Goal: Information Seeking & Learning: Learn about a topic

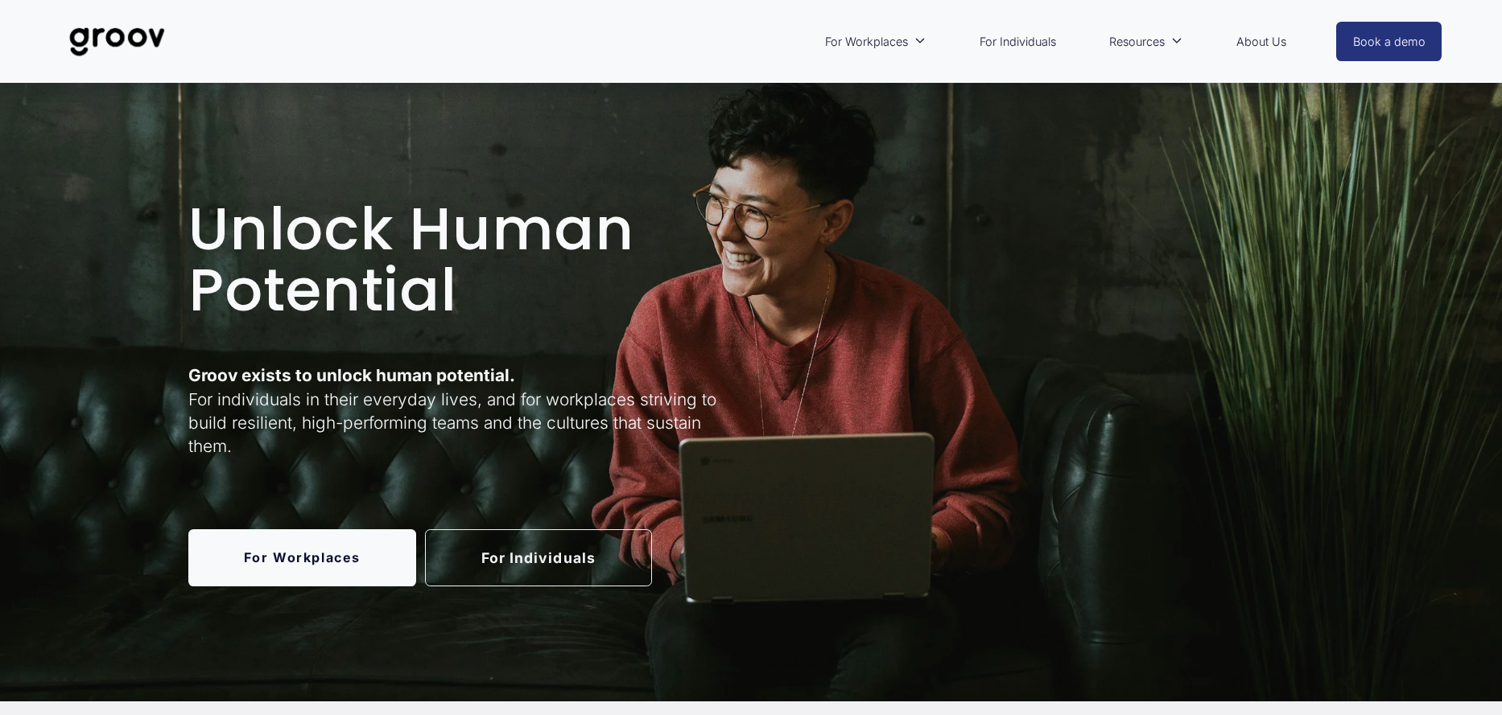
click at [1252, 43] on link "About Us" at bounding box center [1261, 41] width 66 height 37
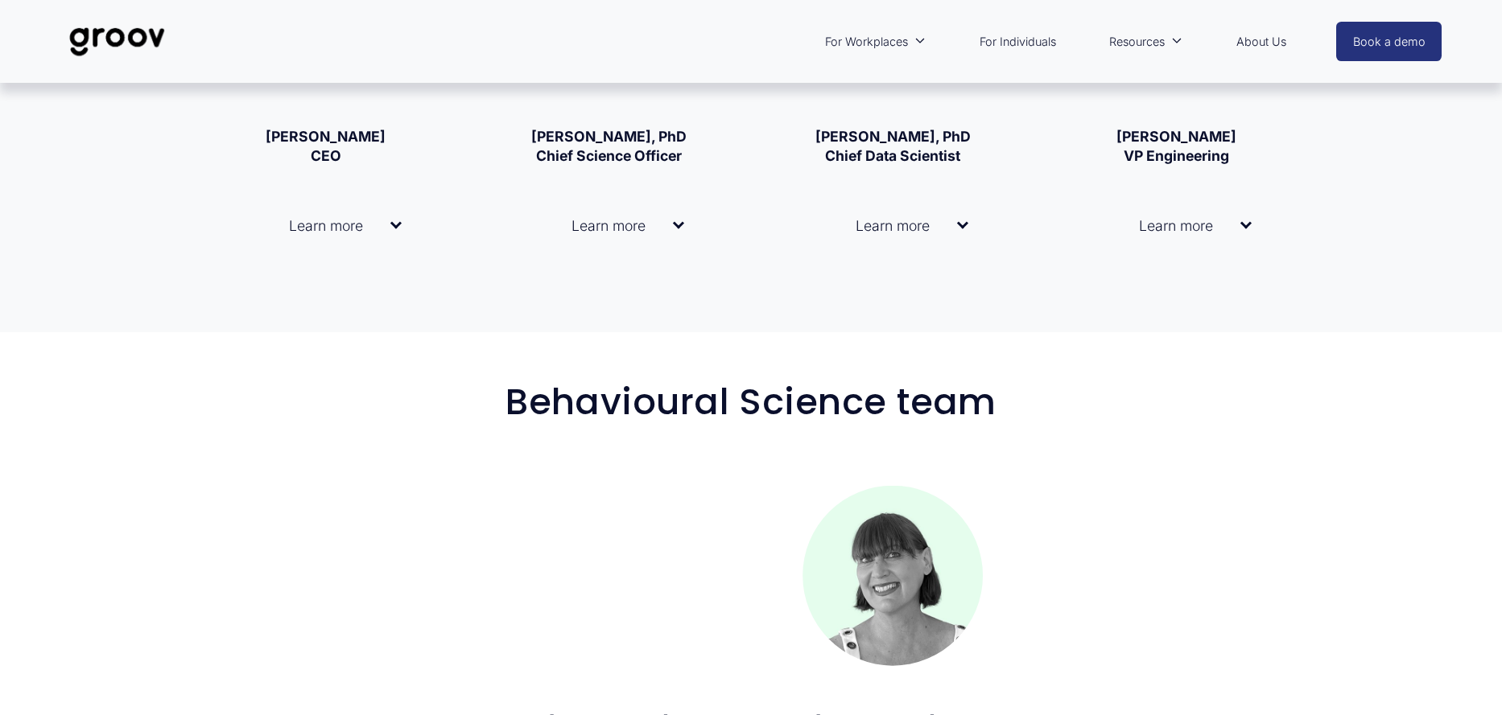
scroll to position [1288, 0]
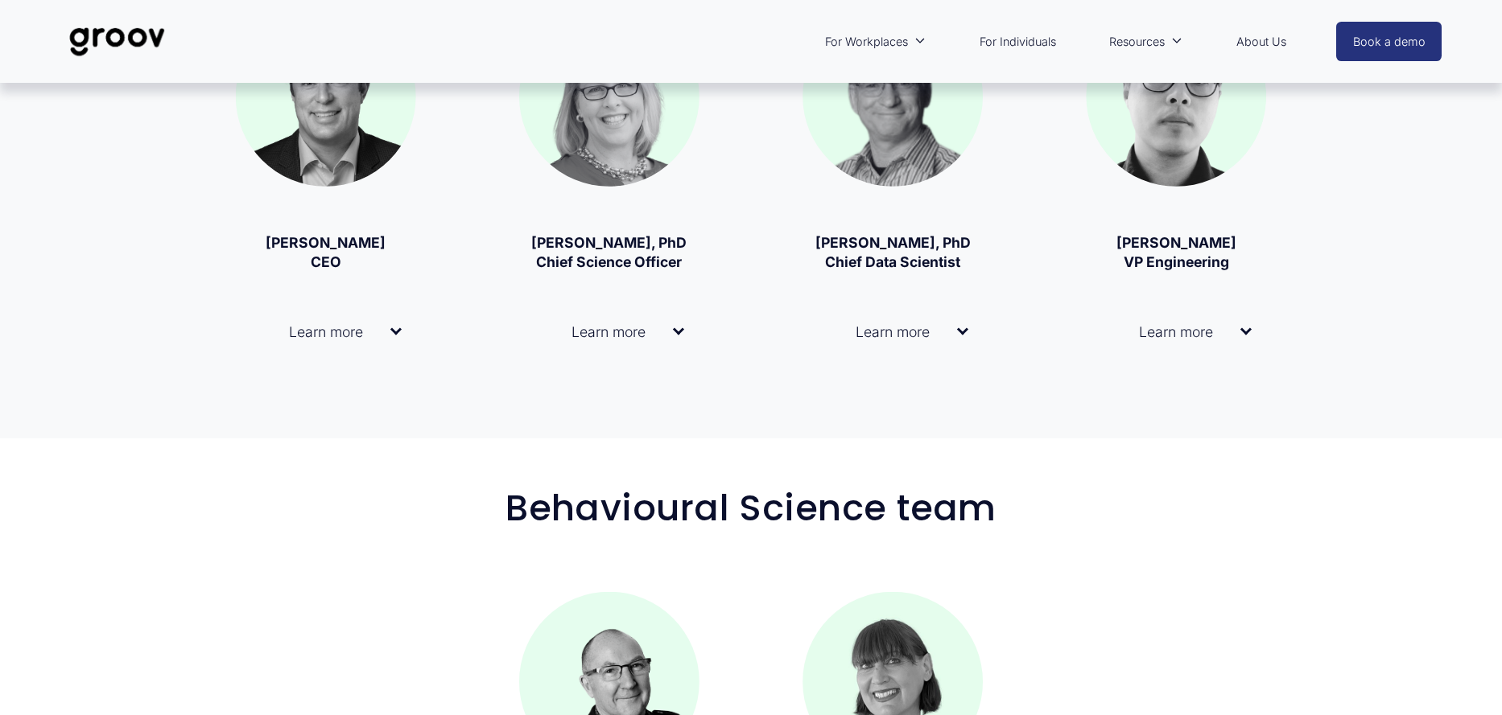
click at [626, 337] on span "Learn more" at bounding box center [603, 331] width 139 height 17
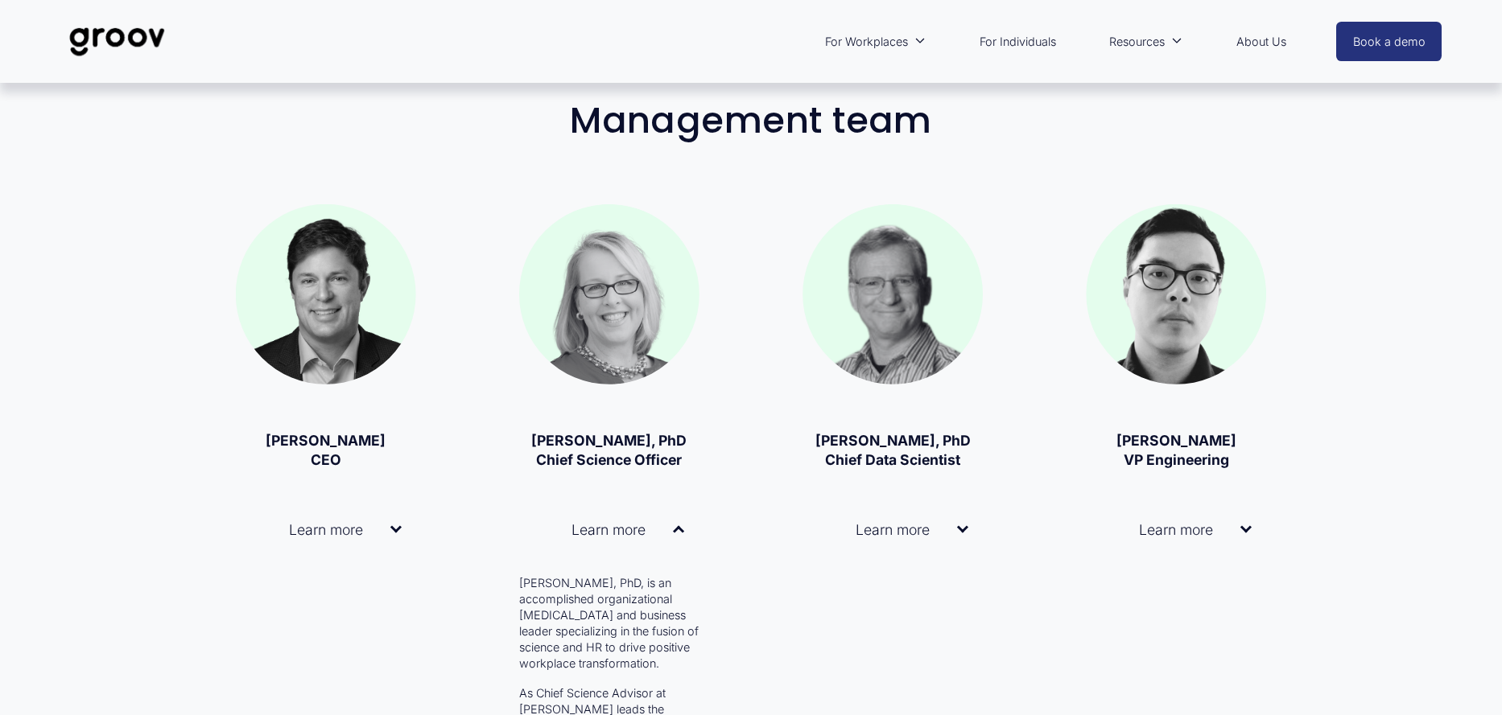
scroll to position [1127, 0]
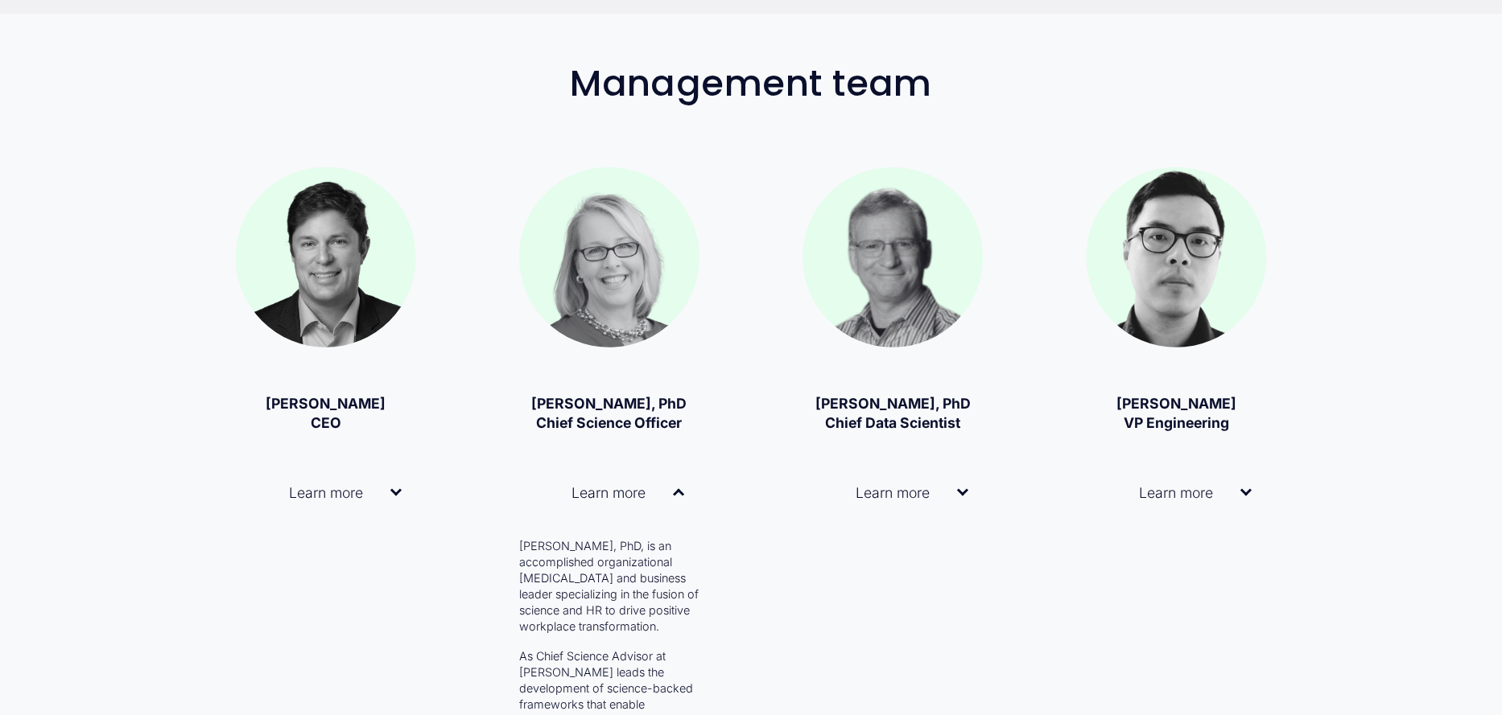
click at [932, 498] on span "Learn more" at bounding box center [887, 492] width 140 height 17
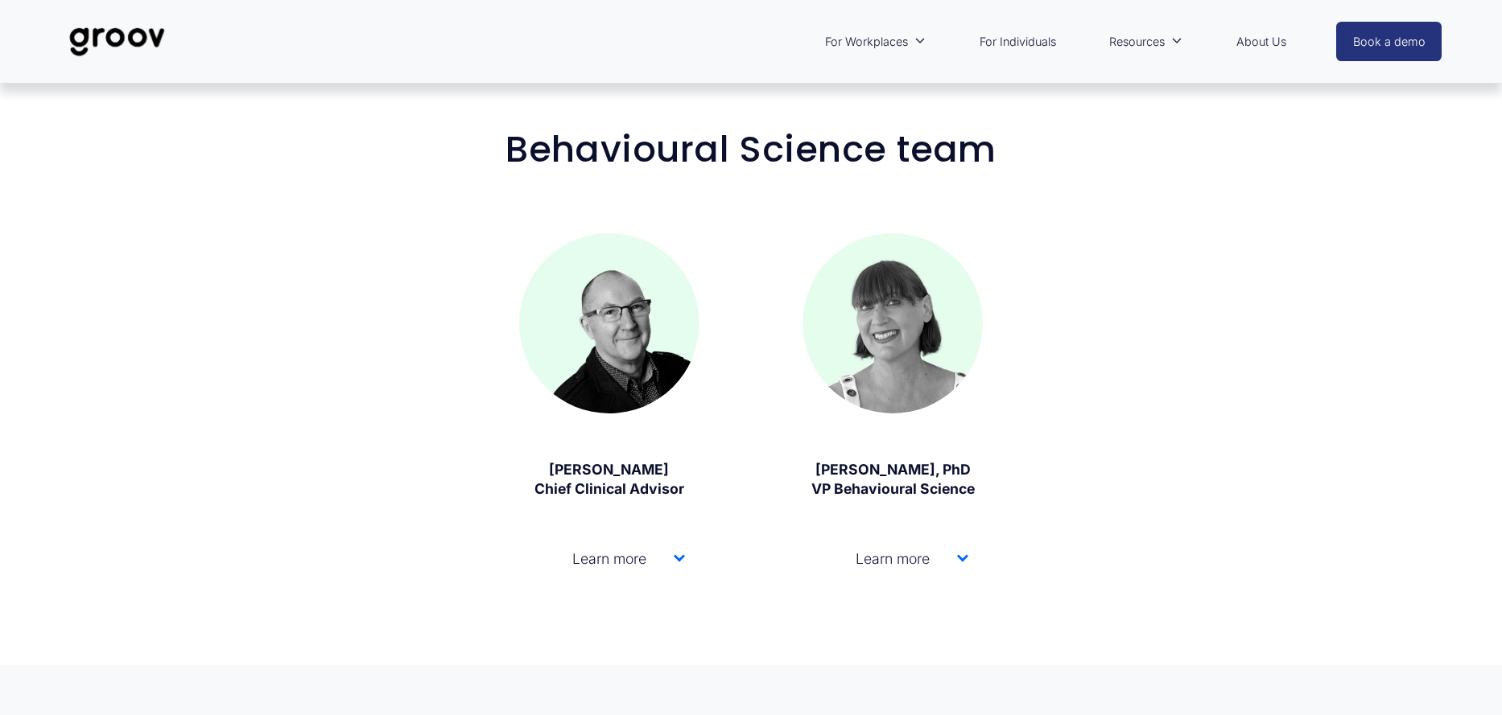
scroll to position [2495, 0]
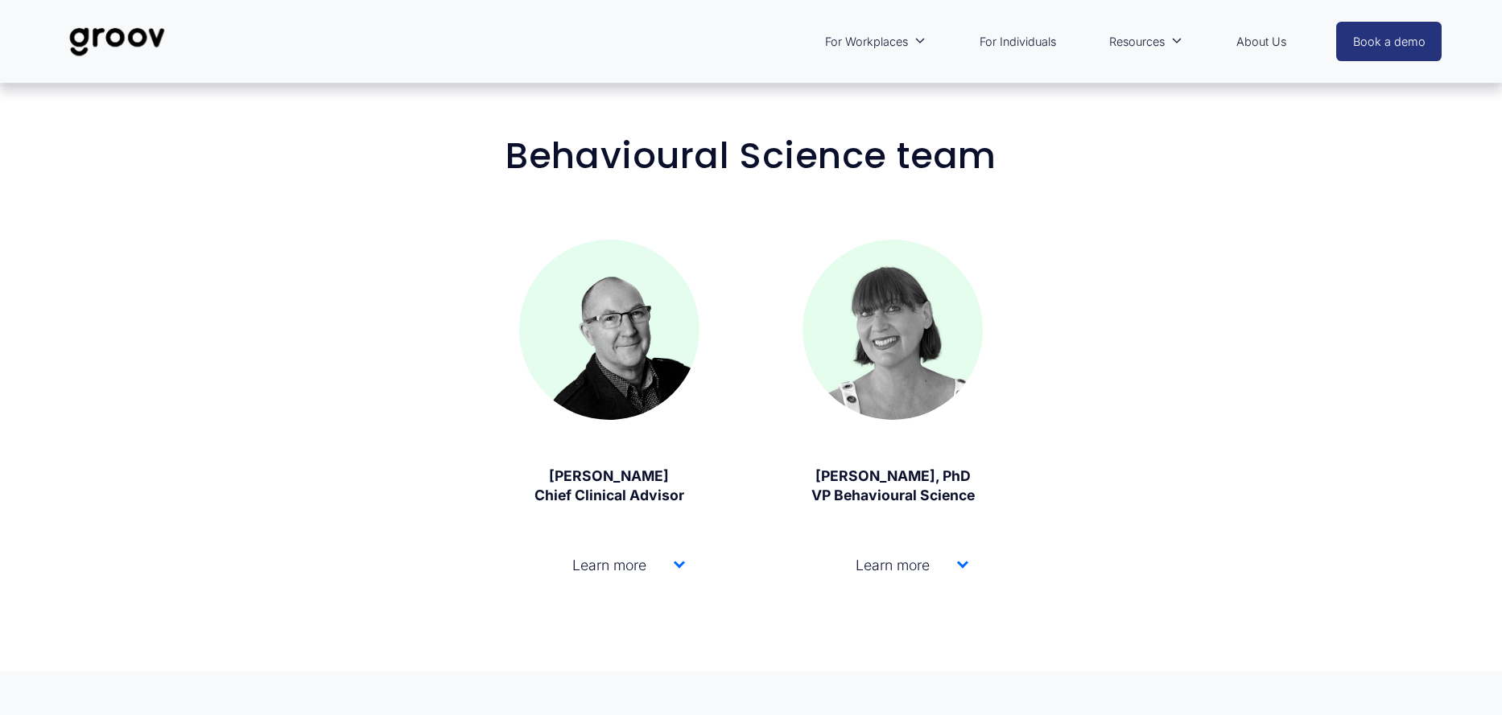
click at [620, 557] on span "Learn more" at bounding box center [604, 565] width 140 height 17
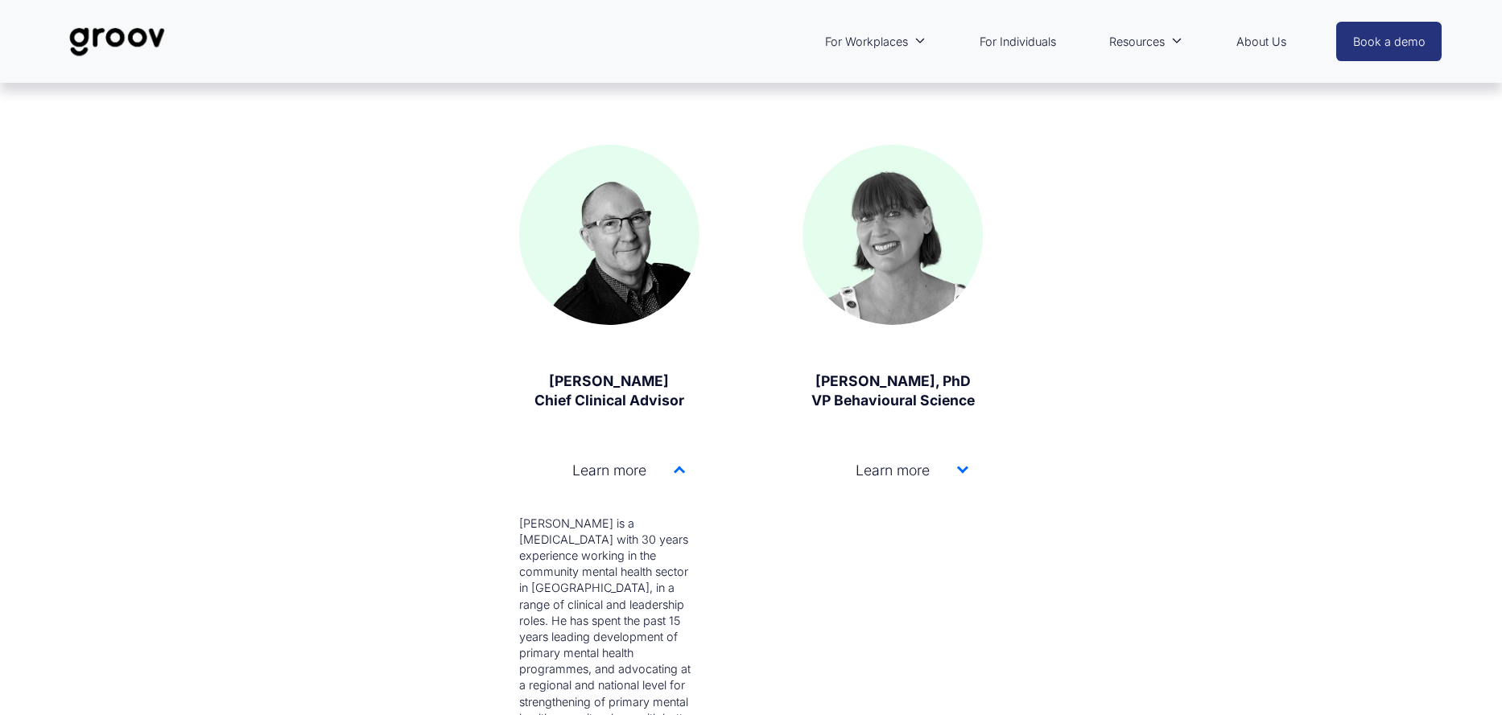
scroll to position [2575, 0]
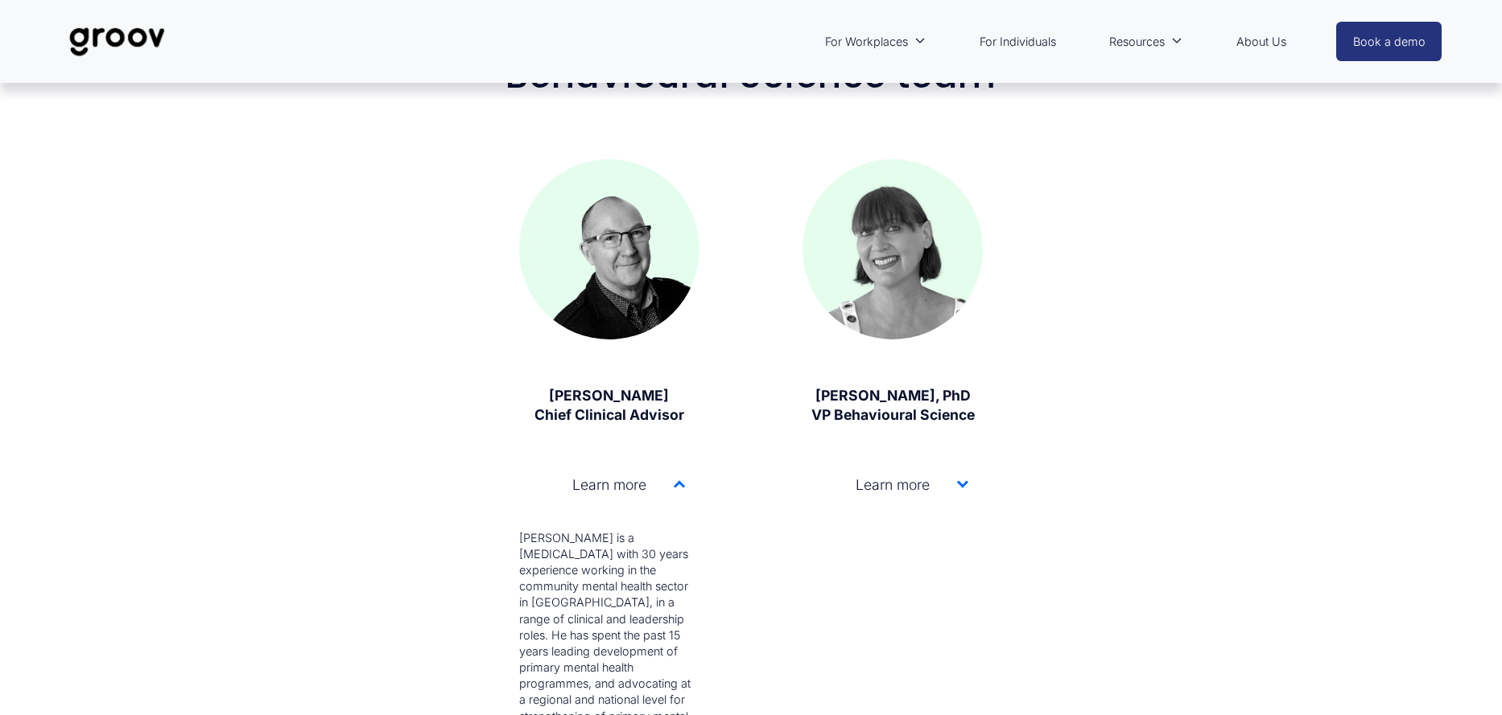
click at [906, 476] on span "Learn more" at bounding box center [887, 484] width 140 height 17
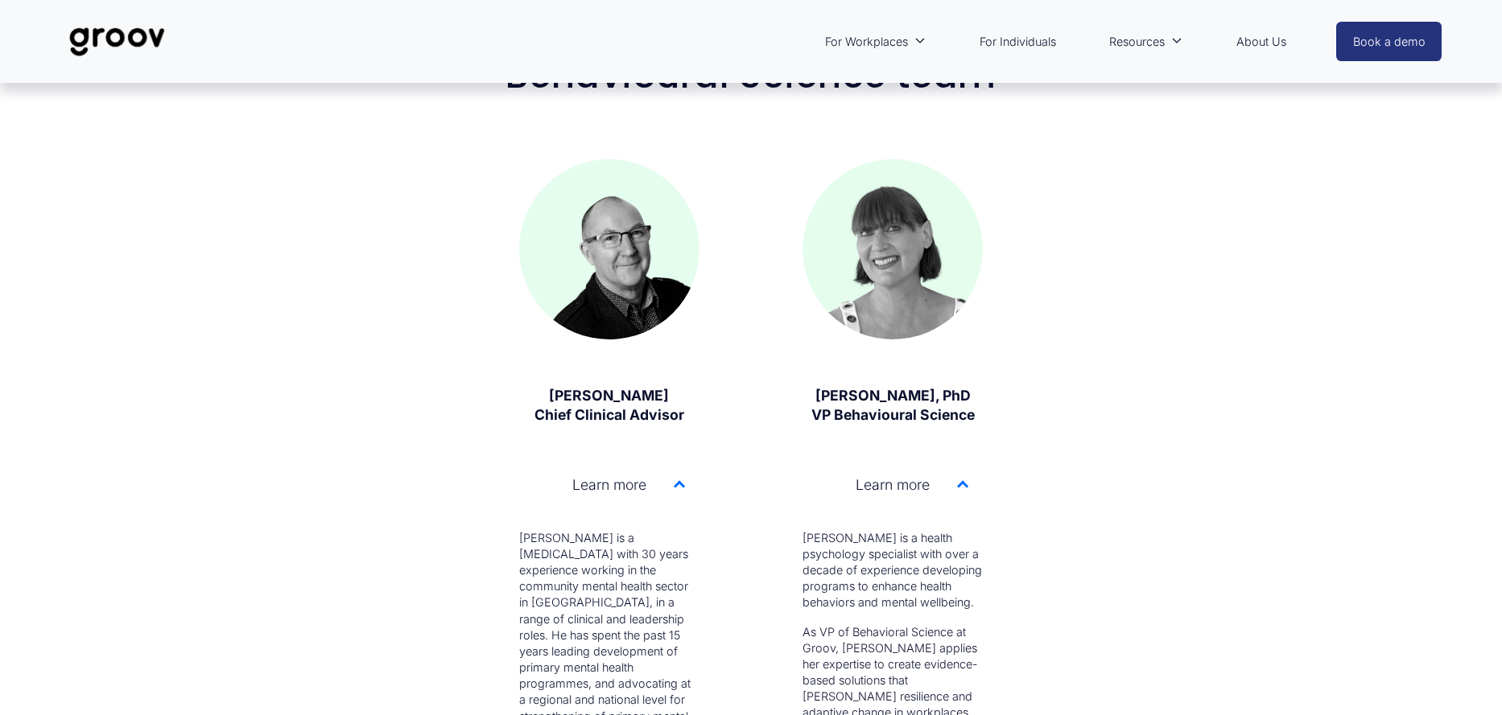
drag, startPoint x: 573, startPoint y: 348, endPoint x: 676, endPoint y: 348, distance: 103.0
click at [676, 386] on p "Dr David Codyre Chief Clinical Advisor" at bounding box center [609, 405] width 180 height 39
copy strong "David Codyre"
